Goal: Find specific page/section: Find specific page/section

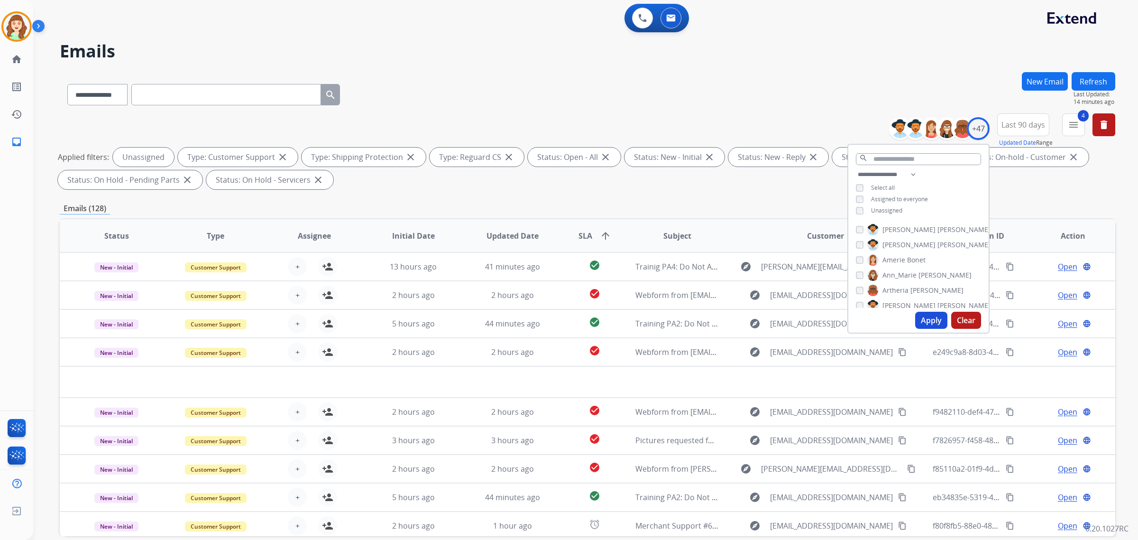
select select "**********"
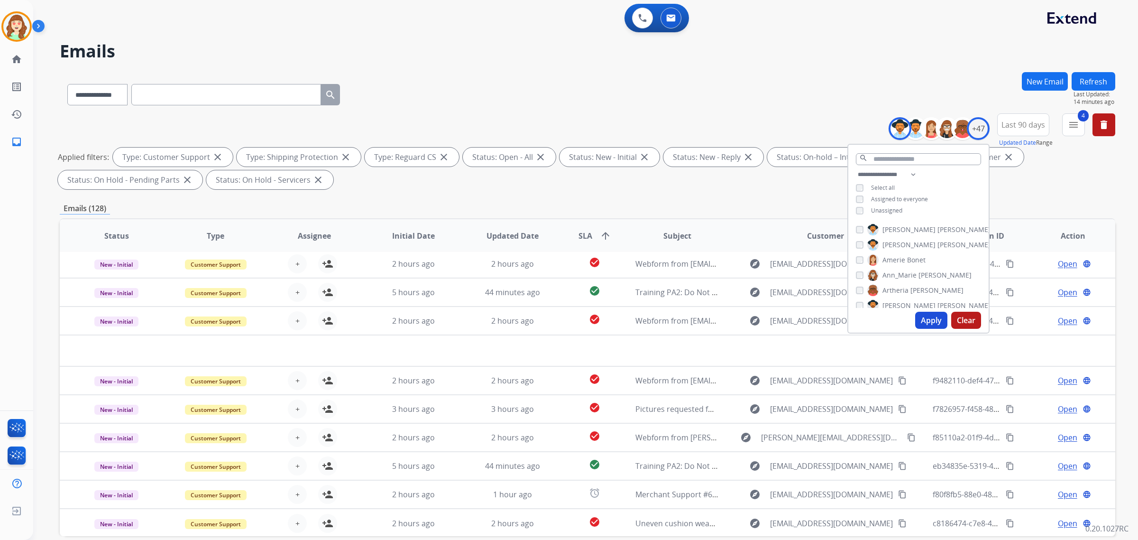
click at [930, 314] on button "Apply" at bounding box center [931, 320] width 32 height 17
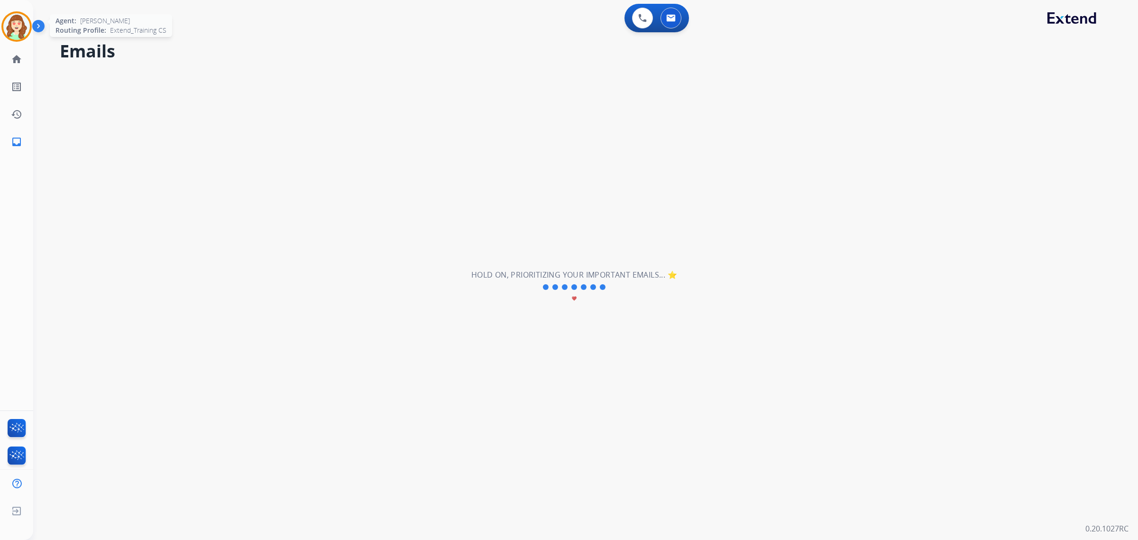
click at [15, 22] on img at bounding box center [16, 26] width 27 height 27
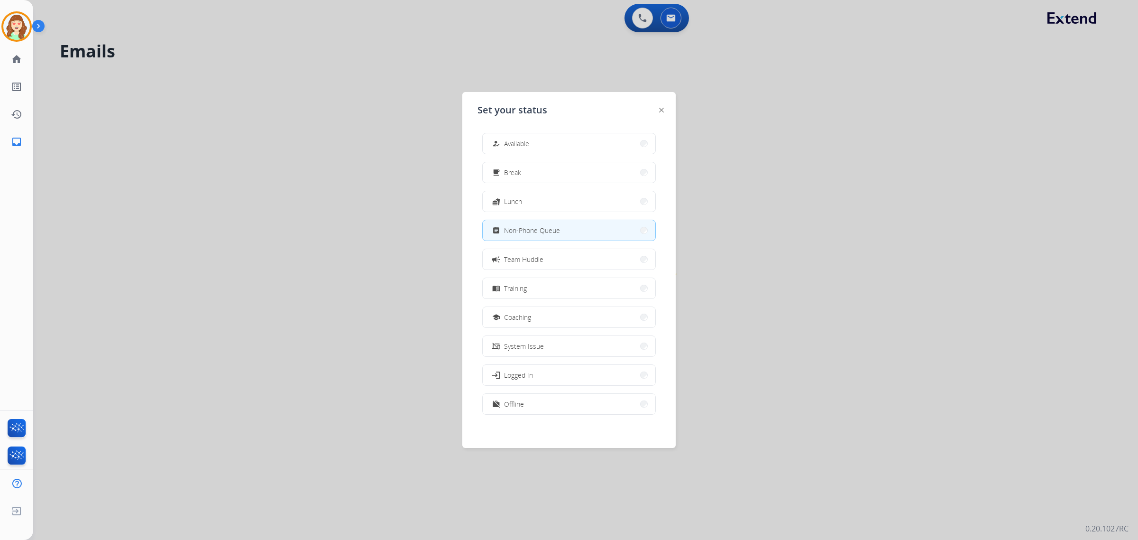
click at [554, 222] on button "assignment Non-Phone Queue" at bounding box center [569, 230] width 173 height 20
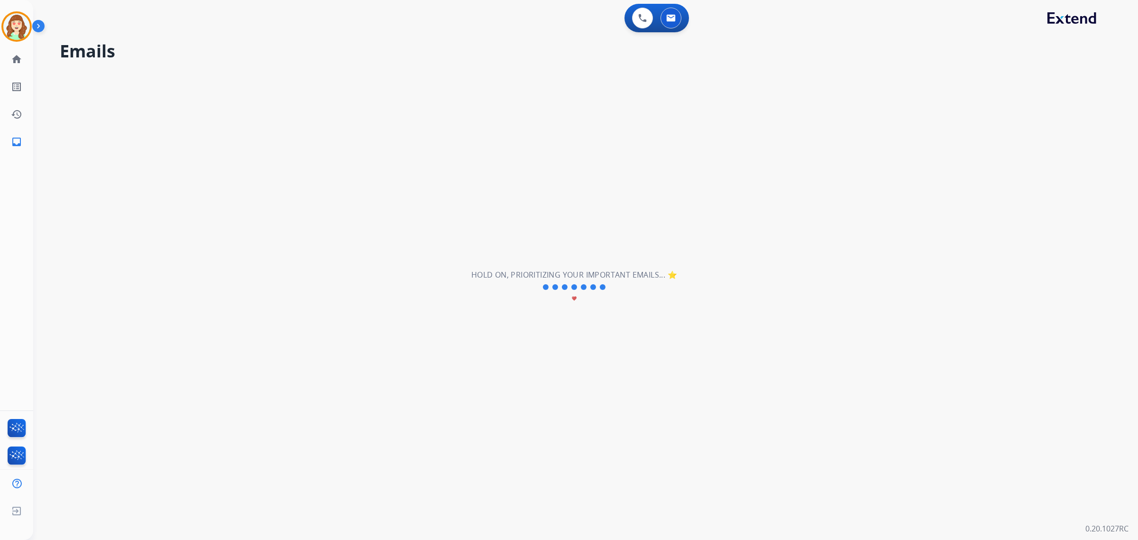
click at [322, 91] on div "**********" at bounding box center [574, 287] width 1082 height 506
drag, startPoint x: 19, startPoint y: 18, endPoint x: 31, endPoint y: 10, distance: 14.3
click at [19, 18] on img at bounding box center [16, 26] width 27 height 27
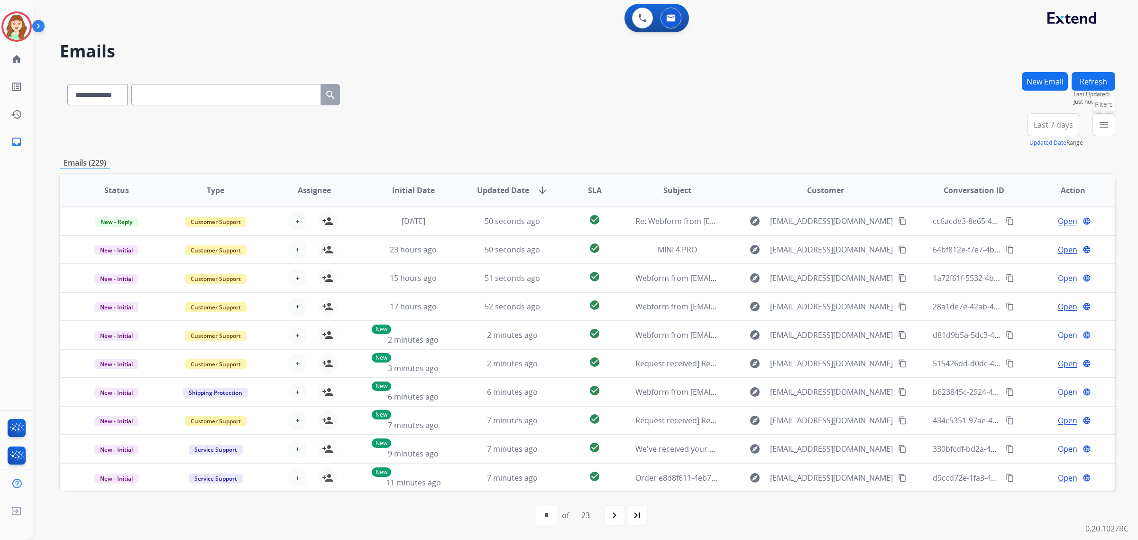
click at [1103, 134] on button "menu Filters" at bounding box center [1104, 124] width 23 height 23
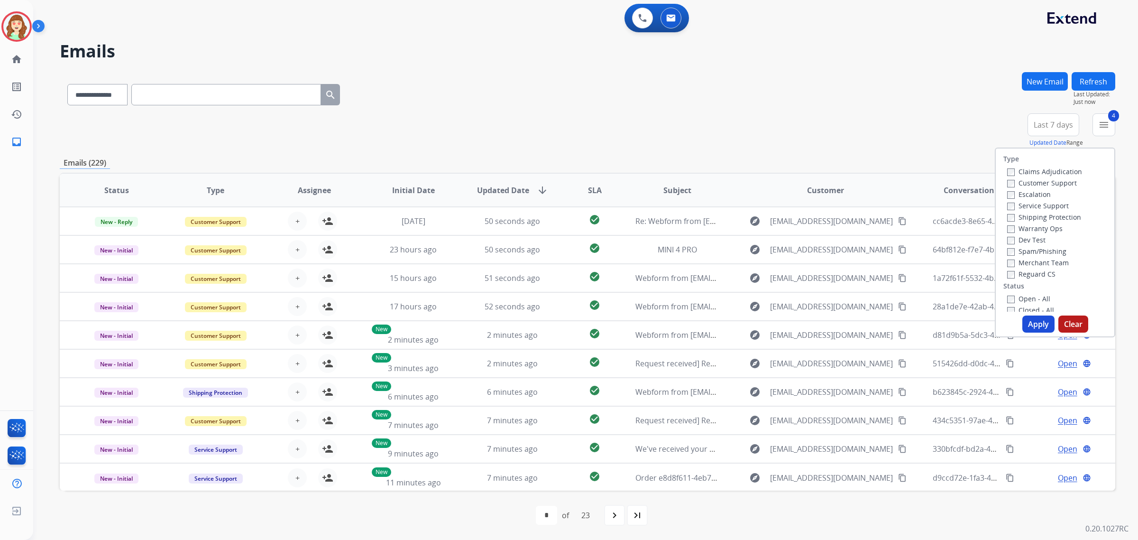
click at [1039, 321] on button "Apply" at bounding box center [1039, 323] width 32 height 17
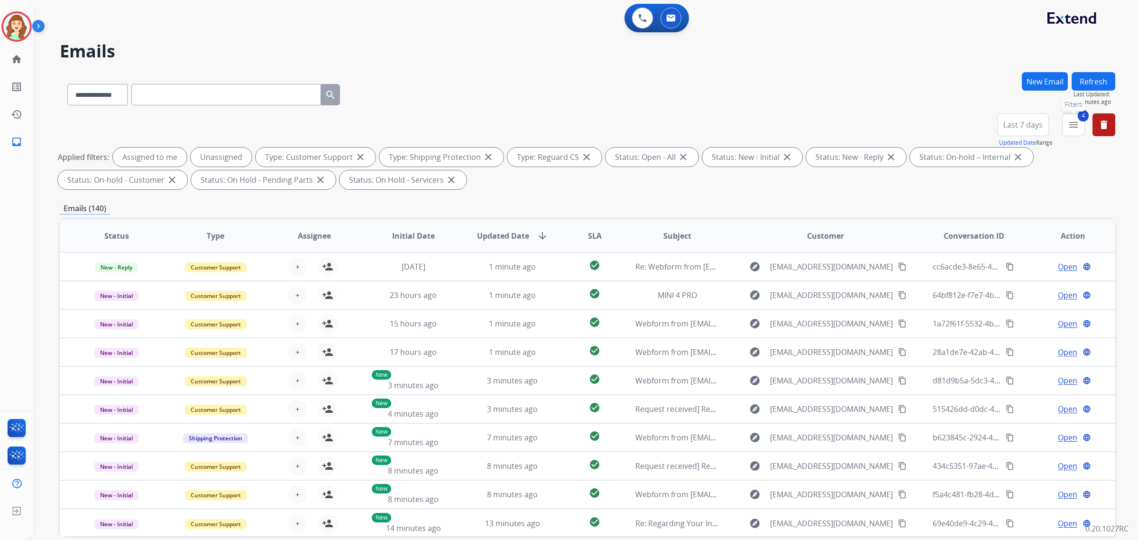
click at [1073, 126] on mat-icon "menu" at bounding box center [1073, 124] width 11 height 11
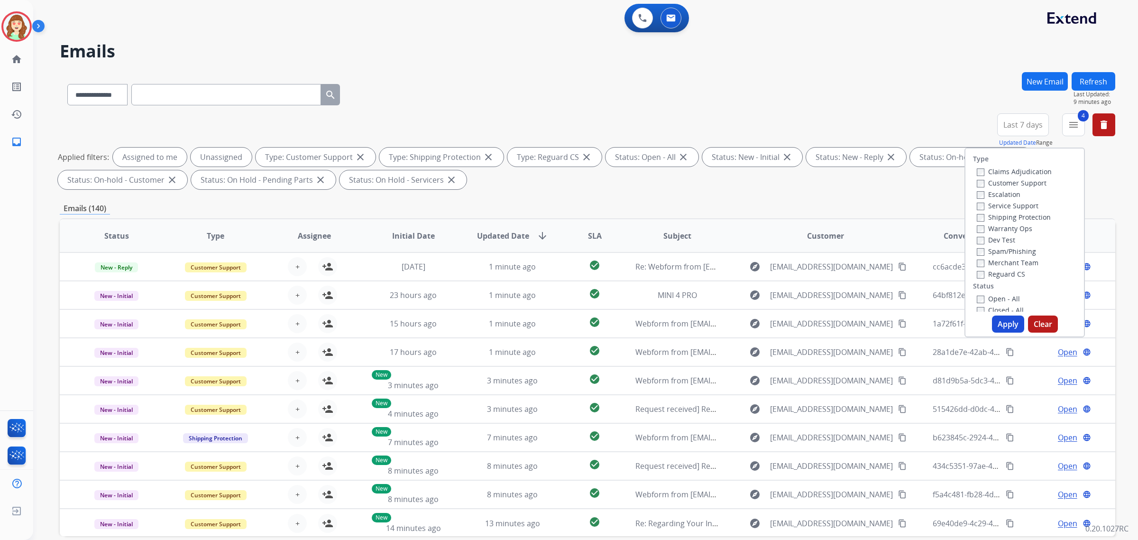
click at [1004, 325] on button "Apply" at bounding box center [1008, 323] width 32 height 17
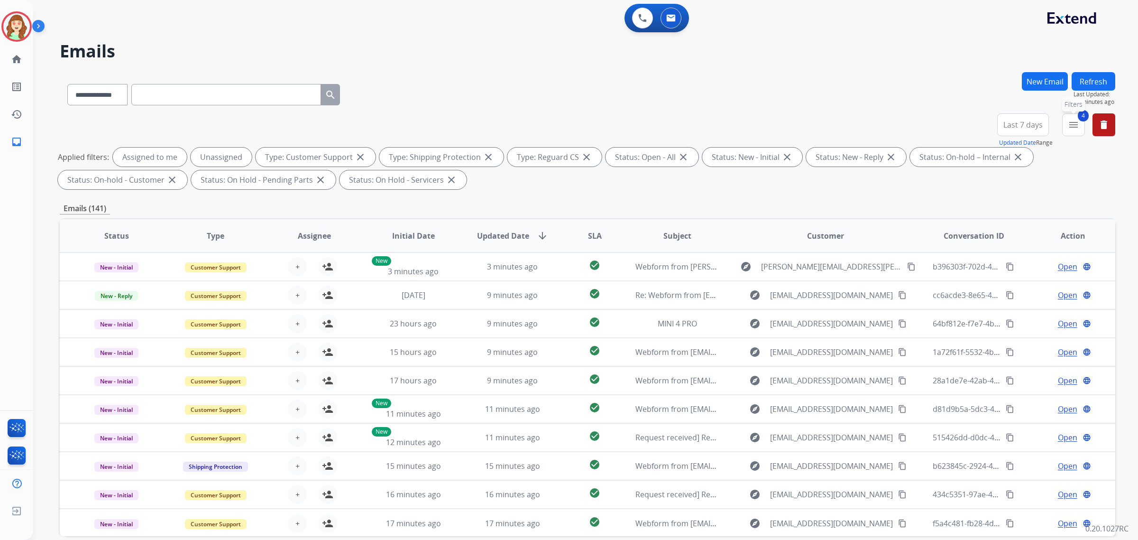
click at [1077, 126] on mat-icon "menu" at bounding box center [1073, 124] width 11 height 11
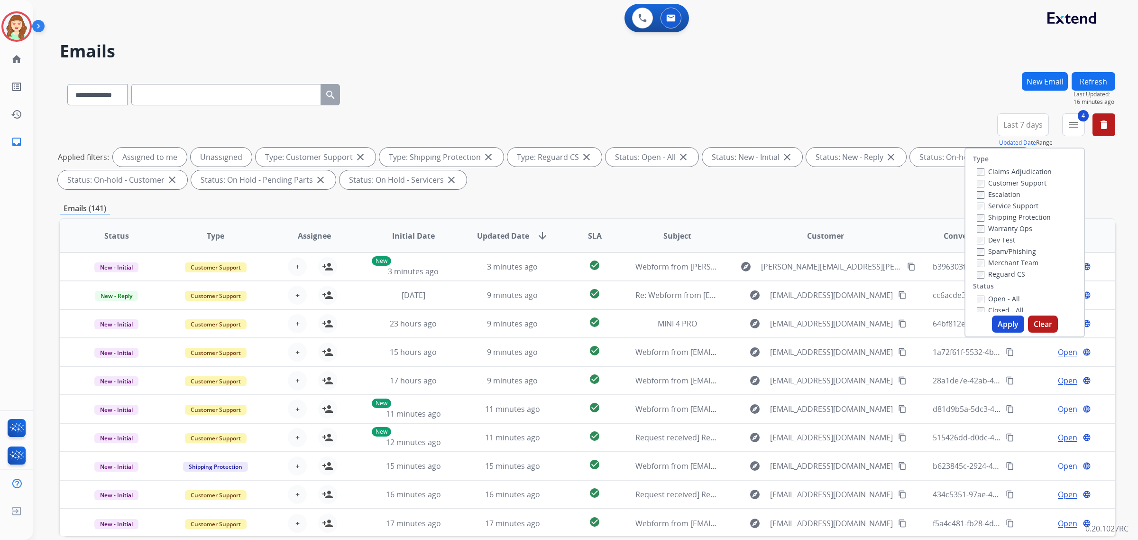
click at [1006, 323] on button "Apply" at bounding box center [1008, 323] width 32 height 17
